Goal: Task Accomplishment & Management: Manage account settings

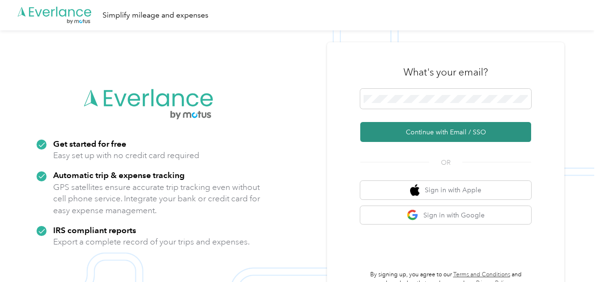
click at [454, 132] on button "Continue with Email / SSO" at bounding box center [445, 132] width 171 height 20
click at [436, 130] on button "Continue with Email / SSO" at bounding box center [445, 132] width 171 height 20
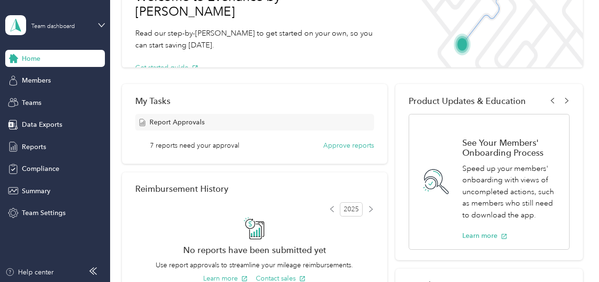
scroll to position [95, 0]
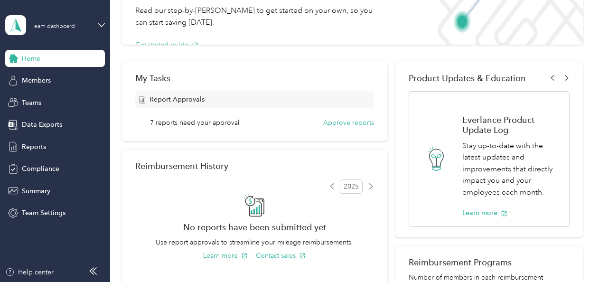
click at [142, 99] on line at bounding box center [142, 100] width 0 height 3
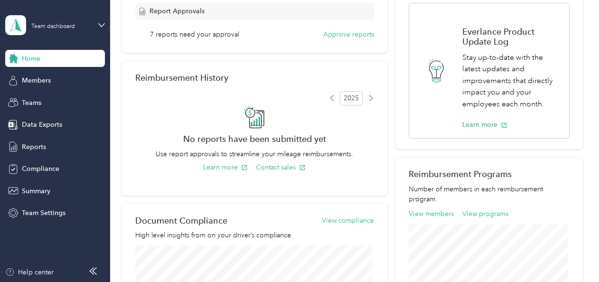
scroll to position [0, 0]
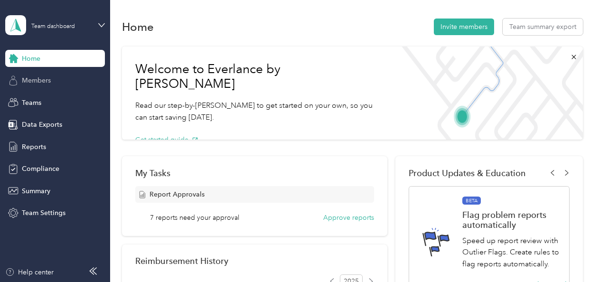
click at [33, 77] on span "Members" at bounding box center [36, 80] width 29 height 10
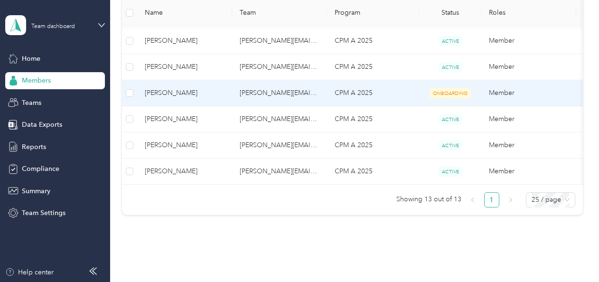
scroll to position [306, 0]
click at [164, 91] on span "[PERSON_NAME]" at bounding box center [185, 93] width 80 height 10
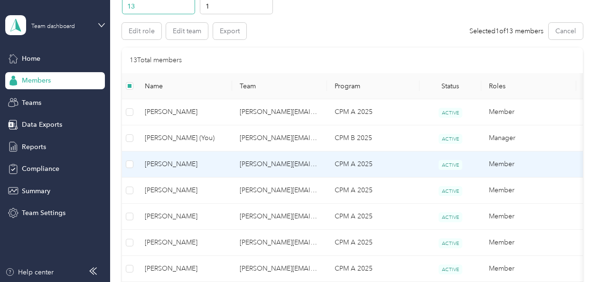
scroll to position [0, 0]
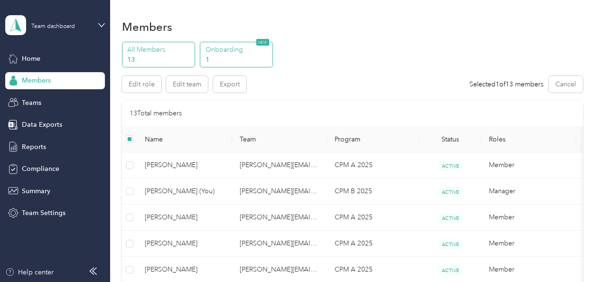
click at [245, 56] on p "1" at bounding box center [237, 60] width 65 height 10
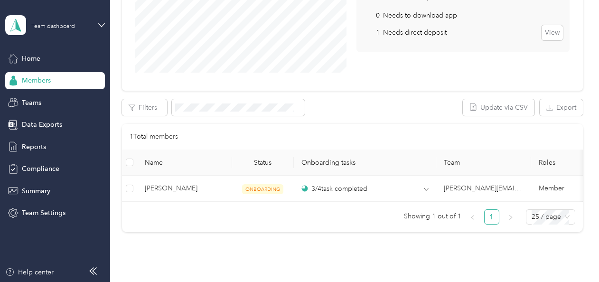
scroll to position [190, 0]
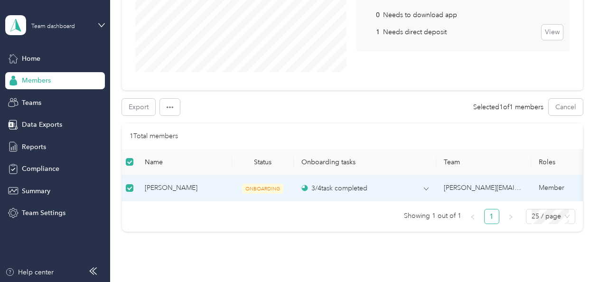
click at [166, 188] on span "[PERSON_NAME]" at bounding box center [185, 188] width 80 height 10
click at [167, 188] on span "[PERSON_NAME]" at bounding box center [185, 188] width 80 height 10
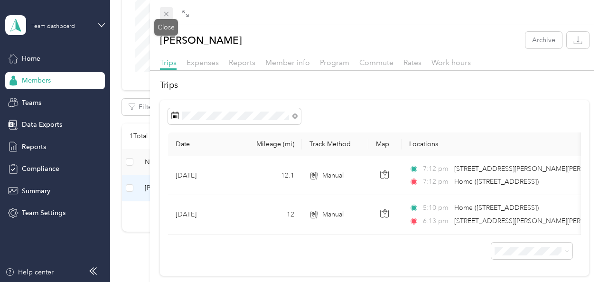
click at [165, 12] on icon at bounding box center [166, 14] width 5 height 5
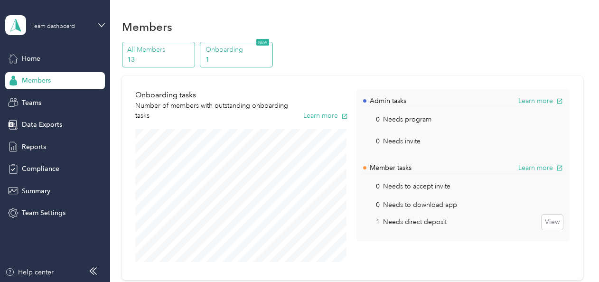
click at [149, 55] on p "13" at bounding box center [159, 60] width 65 height 10
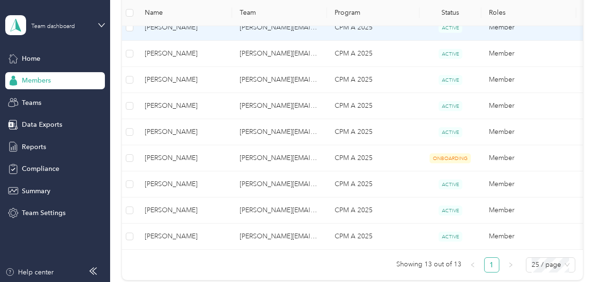
scroll to position [281, 0]
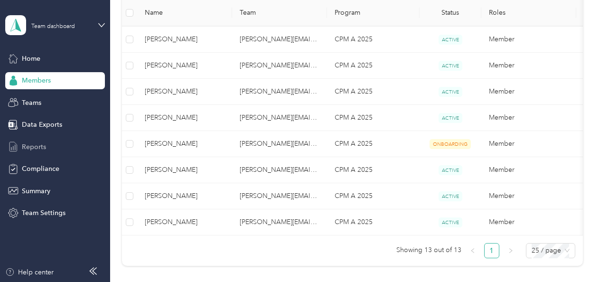
click at [22, 147] on span "Reports" at bounding box center [34, 147] width 24 height 10
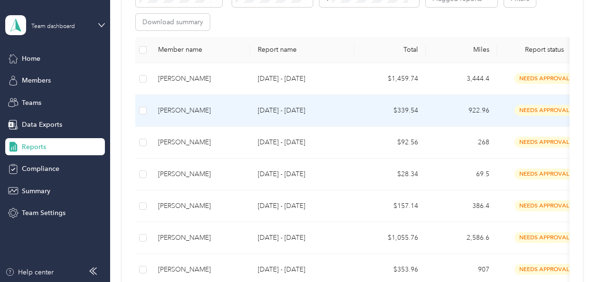
scroll to position [190, 0]
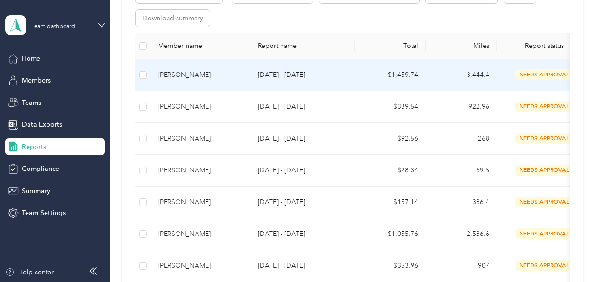
click at [174, 77] on div "[PERSON_NAME]" at bounding box center [200, 75] width 84 height 10
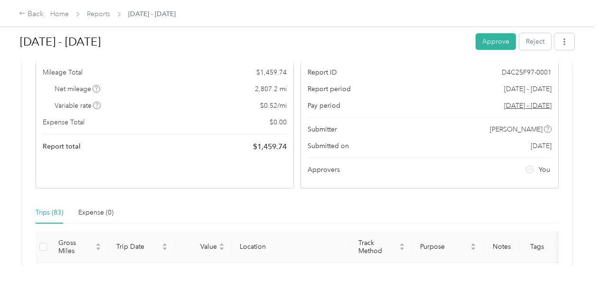
scroll to position [95, 0]
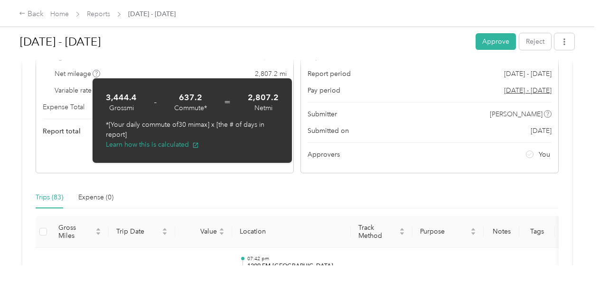
click at [201, 192] on div "Trips (83) Expense (0)" at bounding box center [297, 197] width 523 height 22
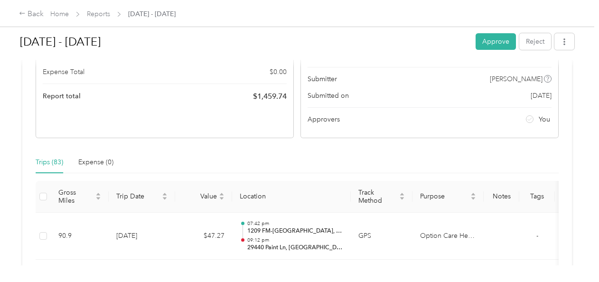
scroll to position [190, 0]
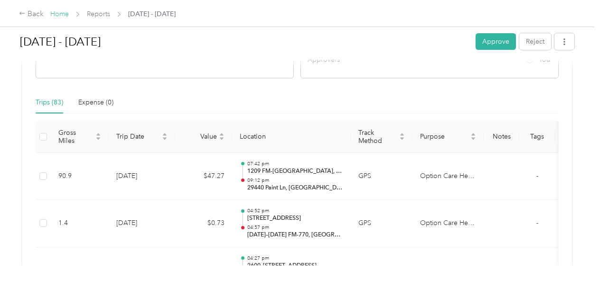
click at [62, 10] on link "Home" at bounding box center [59, 14] width 19 height 8
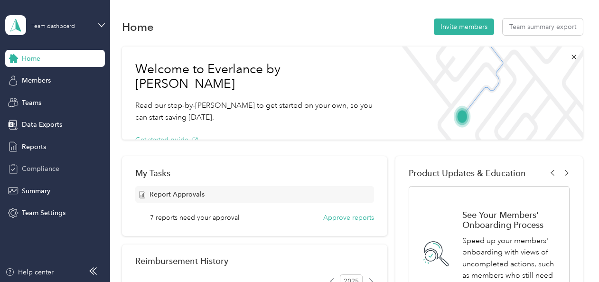
click at [43, 170] on span "Compliance" at bounding box center [40, 169] width 37 height 10
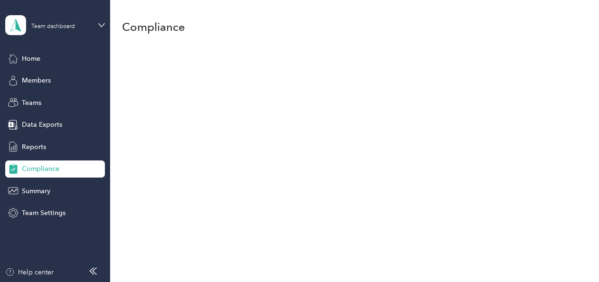
click at [17, 170] on icon at bounding box center [13, 168] width 8 height 9
click at [266, 64] on div "Compliance" at bounding box center [352, 46] width 484 height 93
click at [39, 192] on span "Summary" at bounding box center [36, 191] width 28 height 10
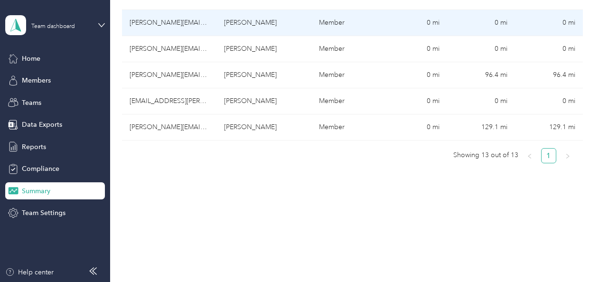
scroll to position [448, 0]
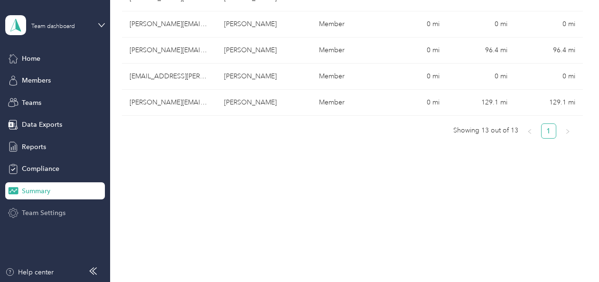
click at [41, 212] on span "Team Settings" at bounding box center [44, 213] width 44 height 10
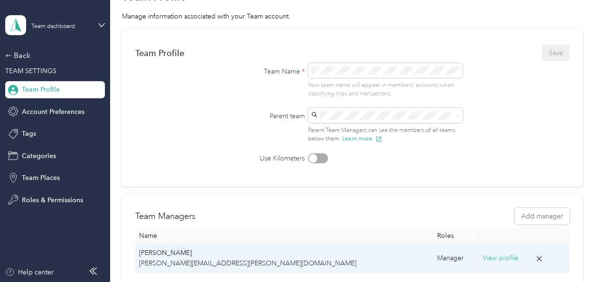
scroll to position [7, 0]
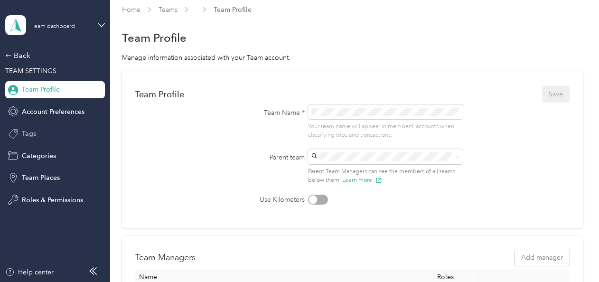
click at [32, 133] on span "Tags" at bounding box center [29, 134] width 14 height 10
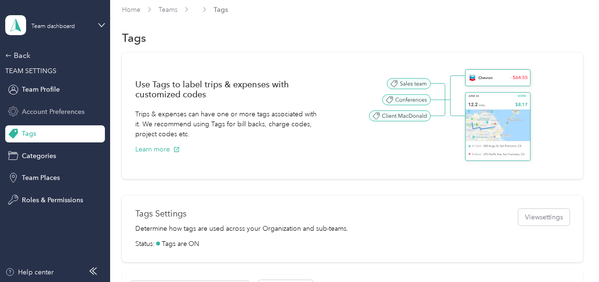
click at [46, 110] on span "Account Preferences" at bounding box center [53, 112] width 63 height 10
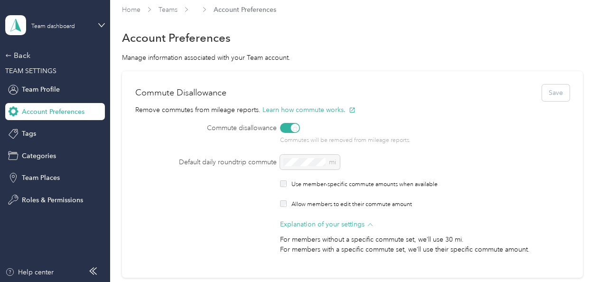
click at [292, 127] on div "Commutes will be removed from mileage reports." at bounding box center [406, 134] width 253 height 22
click at [285, 129] on div "Commutes will be removed from mileage reports." at bounding box center [406, 134] width 253 height 22
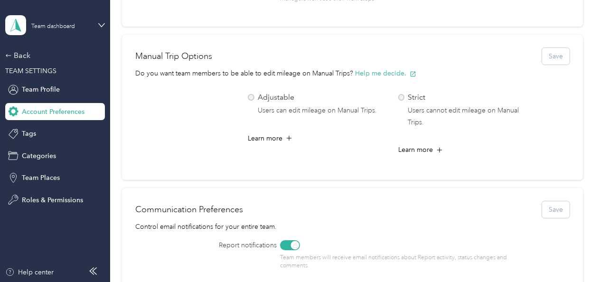
scroll to position [432, 0]
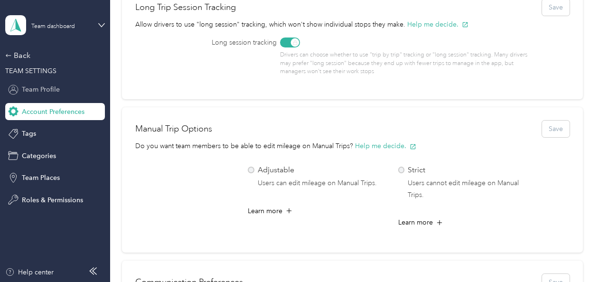
click at [42, 88] on span "Team Profile" at bounding box center [41, 89] width 38 height 10
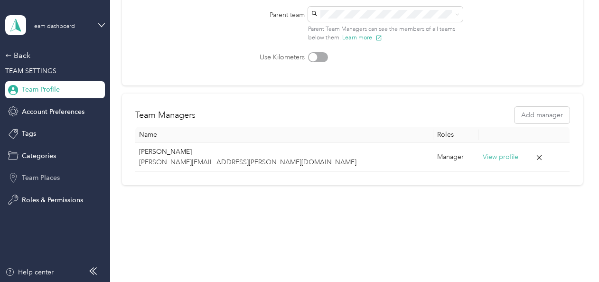
click at [31, 175] on span "Team Places" at bounding box center [41, 178] width 38 height 10
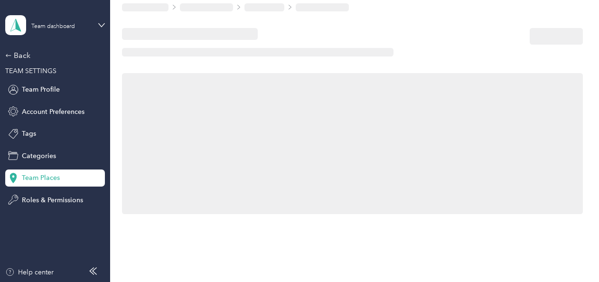
scroll to position [234, 0]
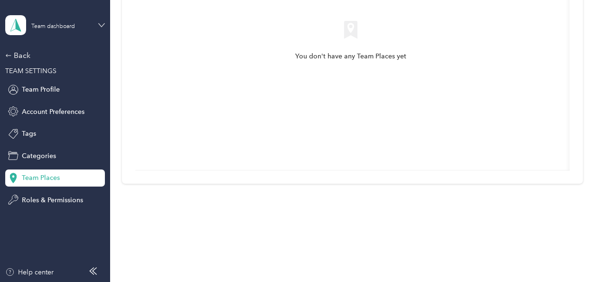
click at [102, 25] on icon at bounding box center [102, 24] width 6 height 3
click at [50, 77] on div "Team dashboard" at bounding box center [40, 76] width 52 height 10
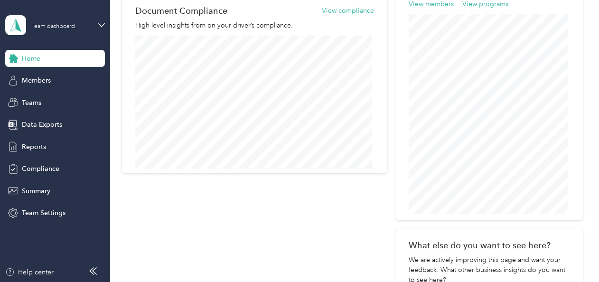
scroll to position [385, 0]
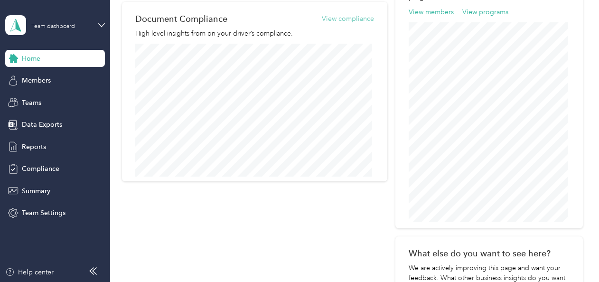
click at [336, 18] on button "View compliance" at bounding box center [348, 19] width 52 height 10
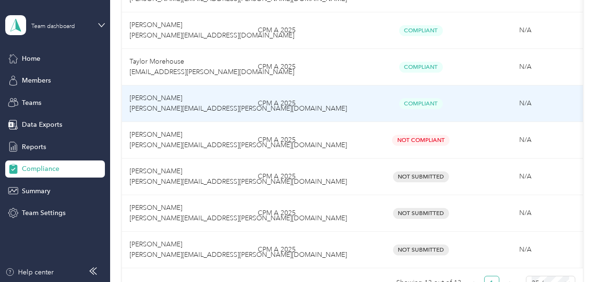
scroll to position [432, 0]
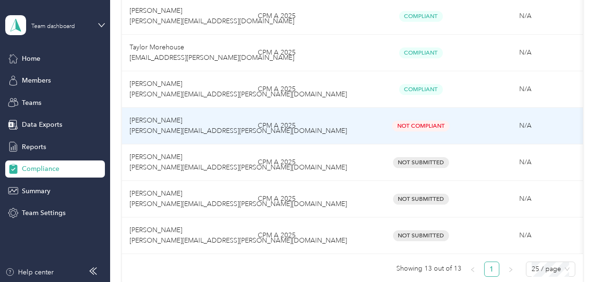
click at [149, 119] on span "[PERSON_NAME] [PERSON_NAME][EMAIL_ADDRESS][PERSON_NAME][DOMAIN_NAME]" at bounding box center [238, 125] width 217 height 19
click at [163, 132] on span "[PERSON_NAME] [PERSON_NAME][EMAIL_ADDRESS][PERSON_NAME][DOMAIN_NAME]" at bounding box center [238, 125] width 217 height 19
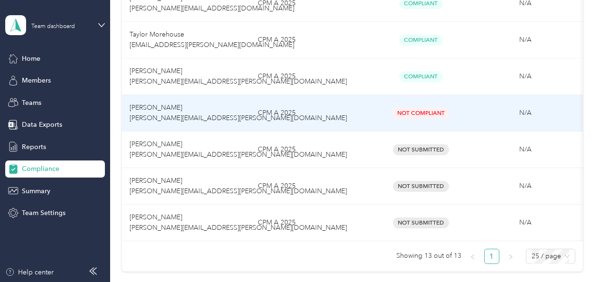
scroll to position [443, 0]
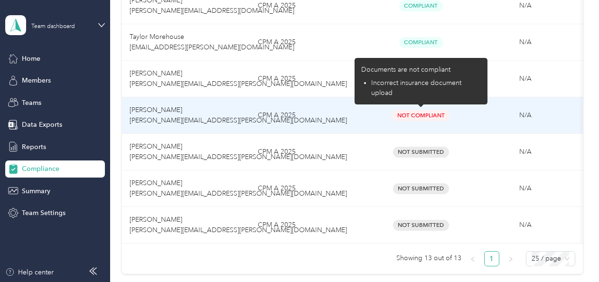
click at [419, 111] on span "Not Compliant" at bounding box center [420, 115] width 57 height 11
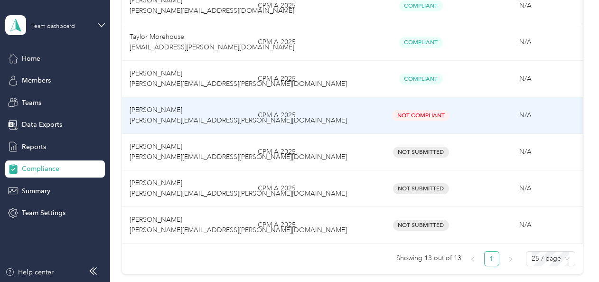
click at [152, 107] on span "[PERSON_NAME] [PERSON_NAME][EMAIL_ADDRESS][PERSON_NAME][DOMAIN_NAME]" at bounding box center [238, 115] width 217 height 19
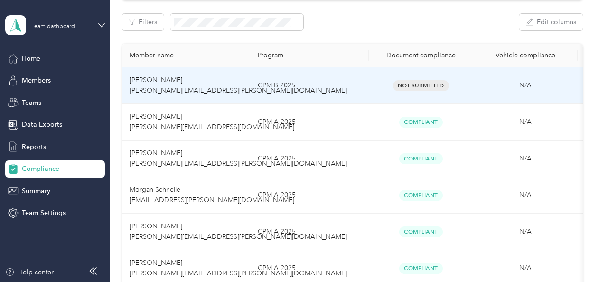
scroll to position [158, 0]
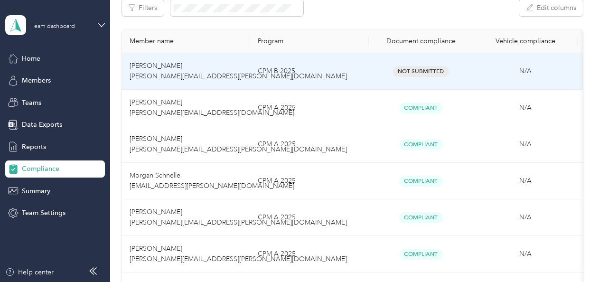
click at [163, 66] on span "[PERSON_NAME] [PERSON_NAME][EMAIL_ADDRESS][PERSON_NAME][DOMAIN_NAME]" at bounding box center [238, 71] width 217 height 19
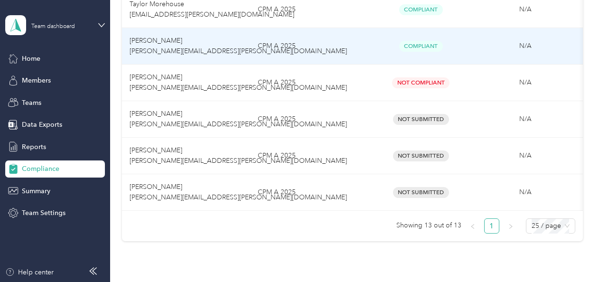
scroll to position [490, 0]
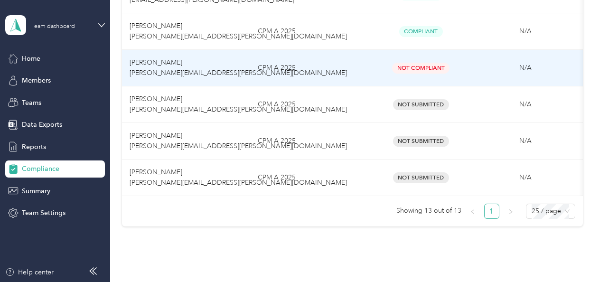
click at [141, 64] on span "[PERSON_NAME] [PERSON_NAME][EMAIL_ADDRESS][PERSON_NAME][DOMAIN_NAME]" at bounding box center [238, 67] width 217 height 19
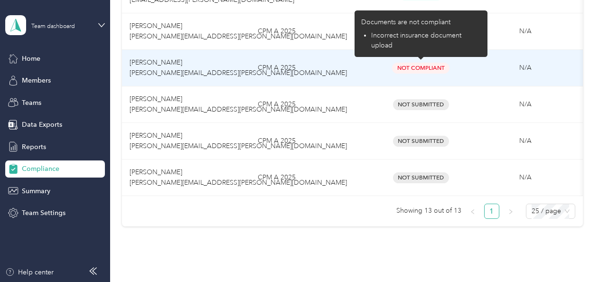
click at [405, 65] on span "Not Compliant" at bounding box center [420, 68] width 57 height 11
click at [406, 65] on span "Not Compliant" at bounding box center [420, 68] width 57 height 11
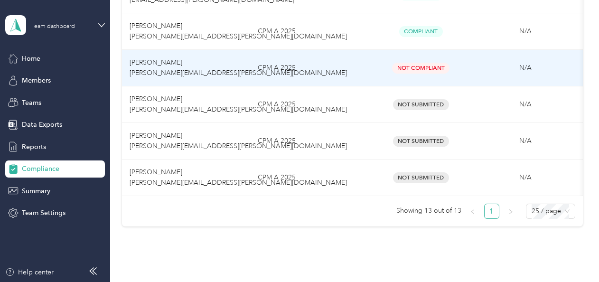
click at [165, 68] on span "[PERSON_NAME] [PERSON_NAME][EMAIL_ADDRESS][PERSON_NAME][DOMAIN_NAME]" at bounding box center [238, 67] width 217 height 19
